Goal: Book appointment/travel/reservation

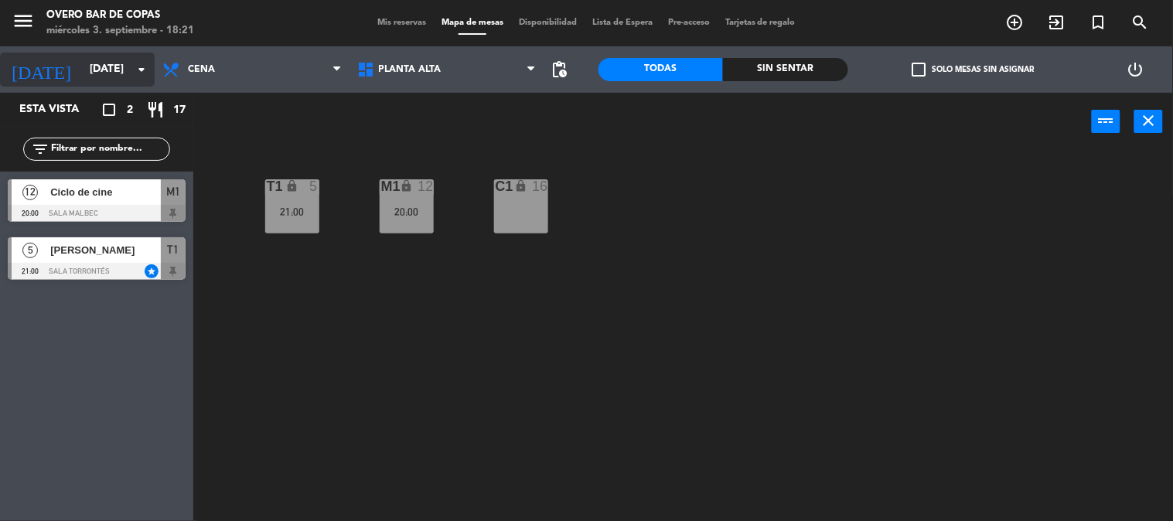
click at [113, 71] on input "[DATE]" at bounding box center [155, 70] width 147 height 28
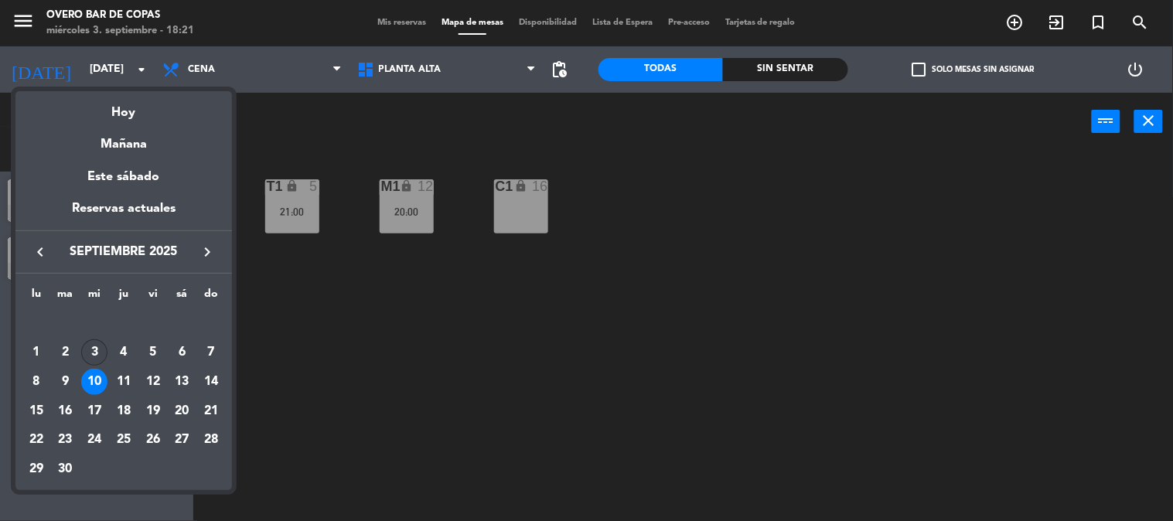
click at [99, 348] on div "3" at bounding box center [94, 352] width 26 height 26
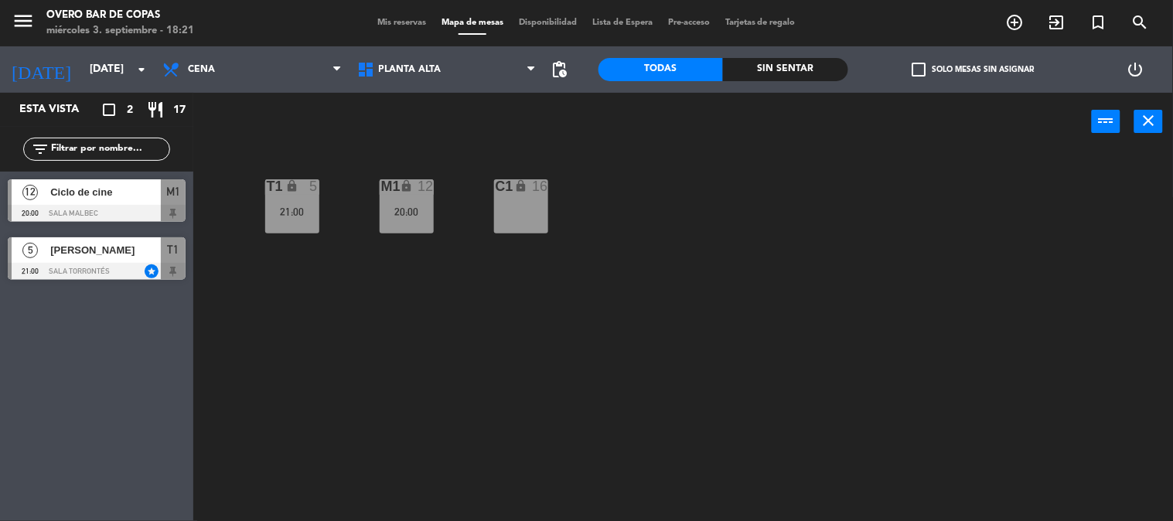
type input "[DATE]"
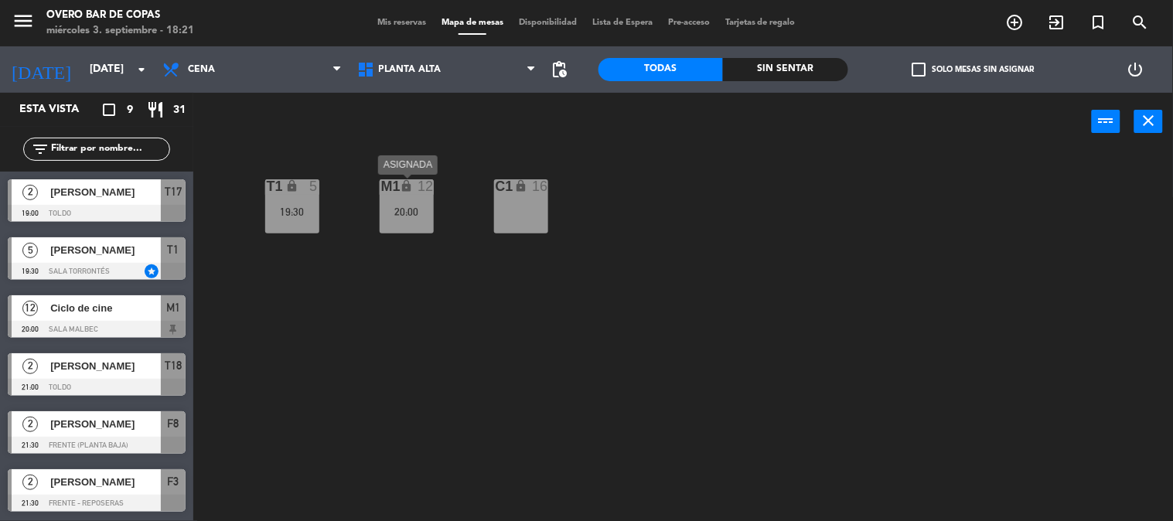
click at [417, 209] on div "20:00" at bounding box center [407, 211] width 54 height 11
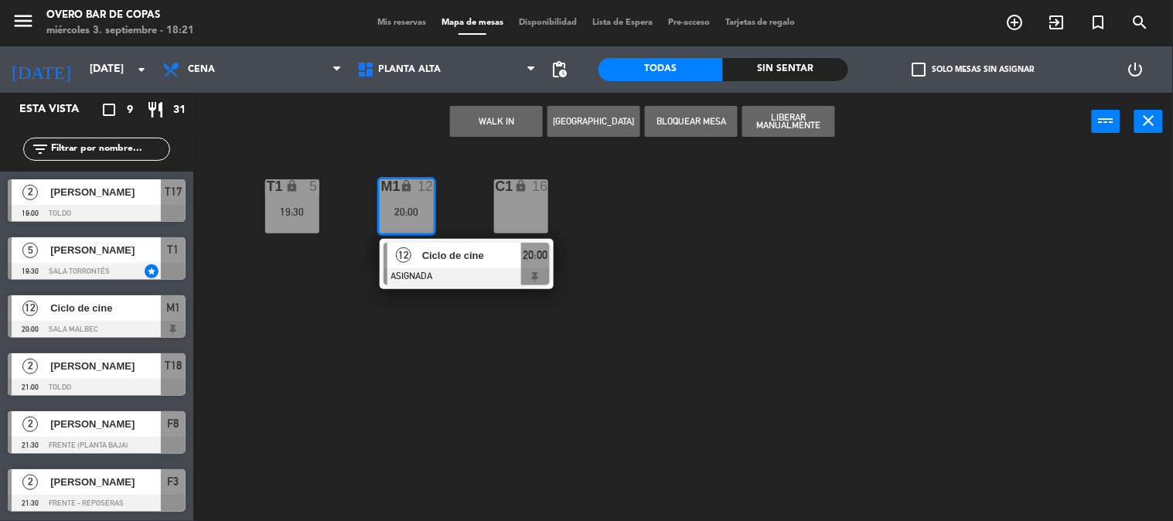
click at [449, 264] on div "Ciclo de cine" at bounding box center [471, 256] width 100 height 26
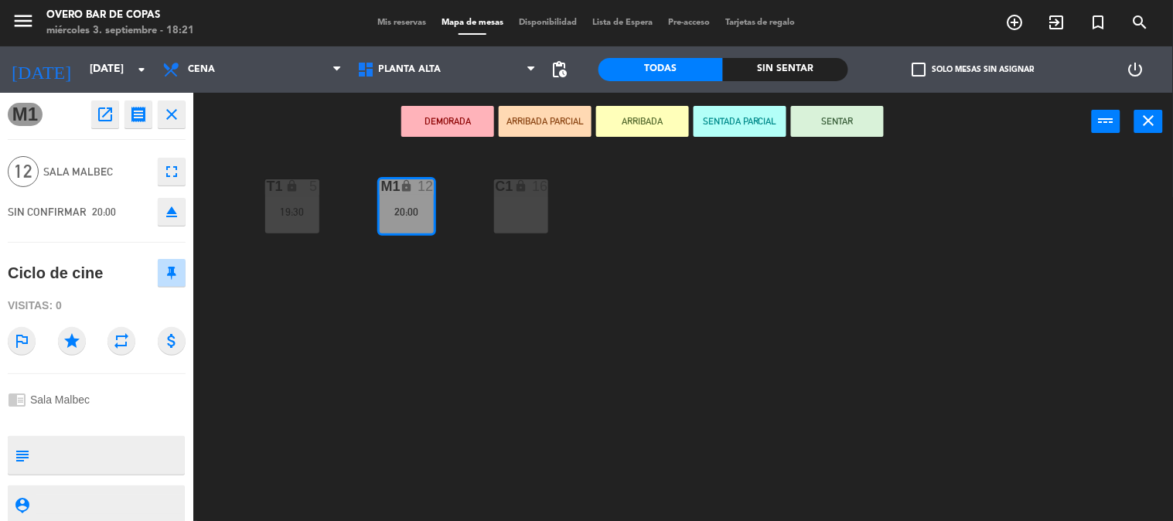
click at [106, 108] on icon "open_in_new" at bounding box center [105, 114] width 19 height 19
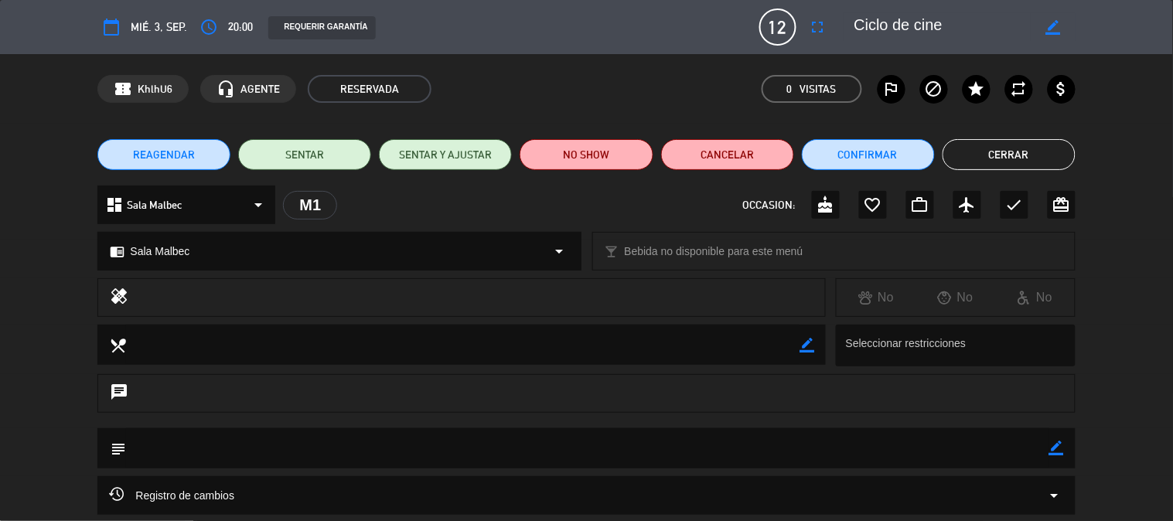
scroll to position [141, 0]
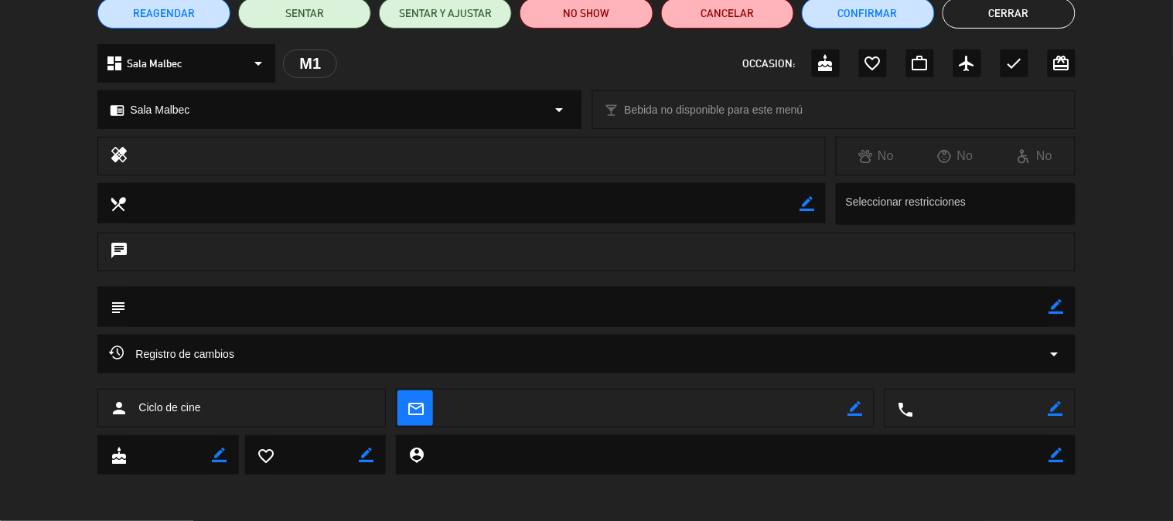
click at [1057, 312] on icon "border_color" at bounding box center [1056, 306] width 15 height 15
click at [1014, 305] on textarea at bounding box center [587, 306] width 922 height 39
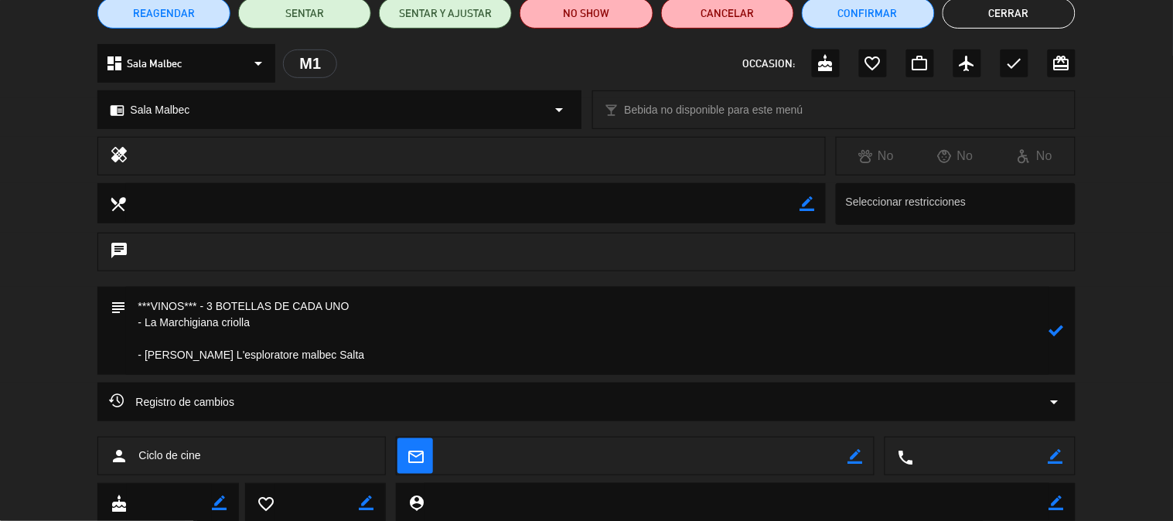
type textarea "***VINOS*** - 3 BOTELLAS DE CADA UNO - La Marchigiana criolla - [PERSON_NAME] L…"
click at [1054, 336] on icon at bounding box center [1056, 330] width 15 height 15
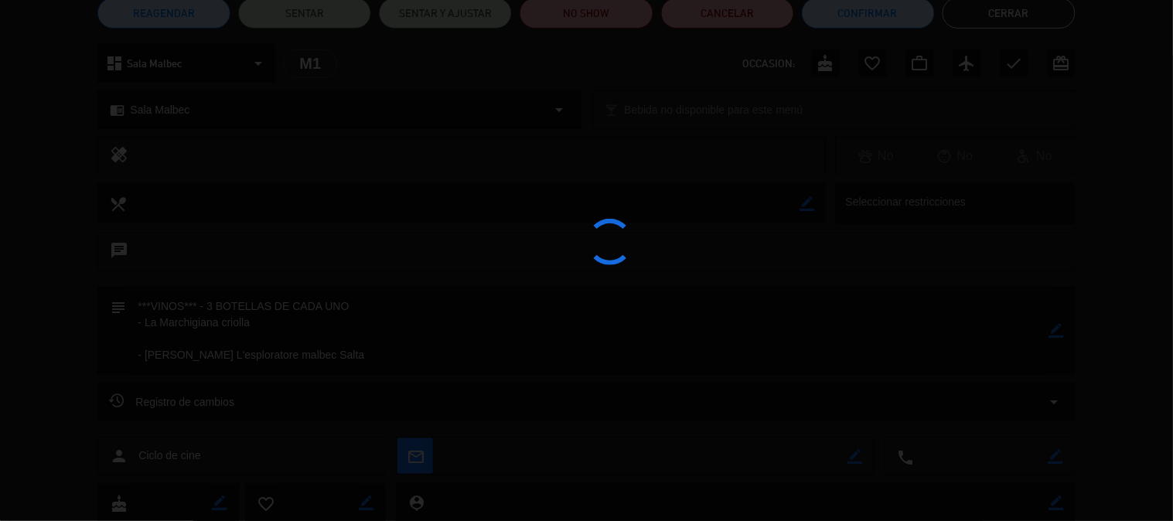
type textarea "***VINOS*** - 3 BOTELLAS DE CADA UNO<br /> - La Marchigiana criolla<br /> <br /…"
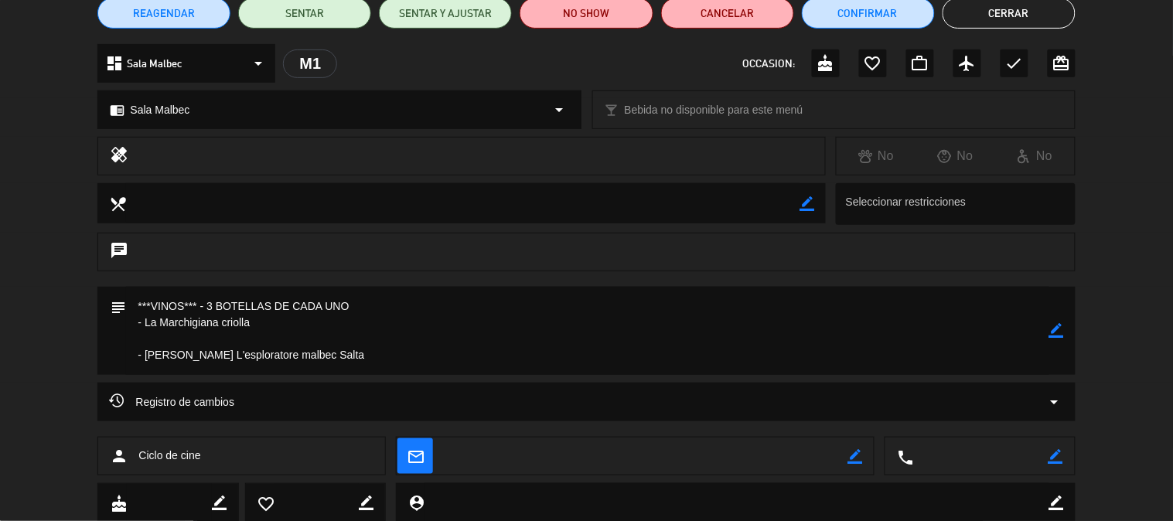
click at [1033, 16] on button "Cerrar" at bounding box center [1008, 13] width 133 height 31
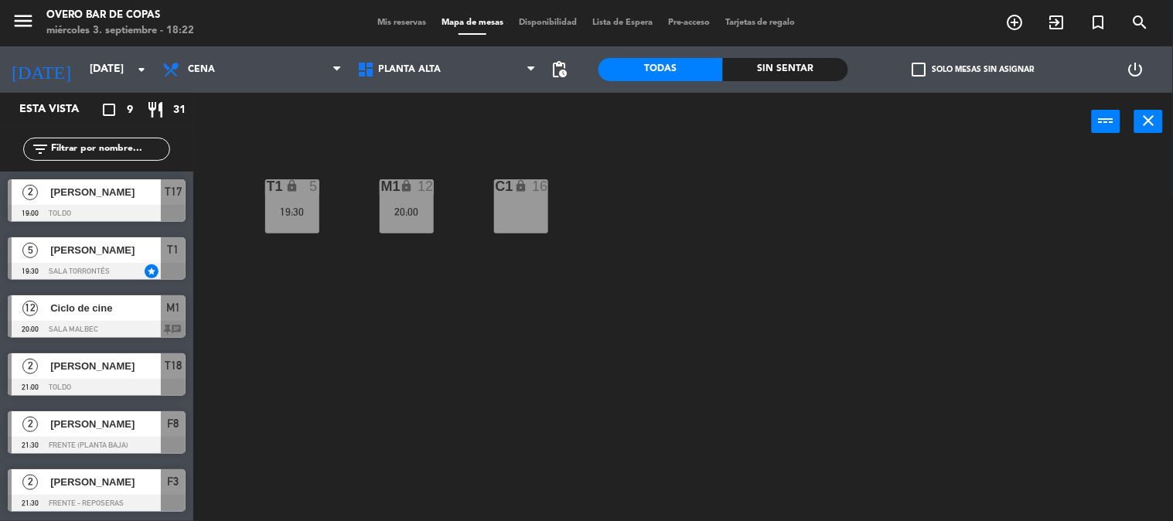
click at [489, 206] on div "T1 lock 5 19:30 M1 lock 12 20:00 C1 lock 16" at bounding box center [689, 337] width 968 height 370
